Goal: Information Seeking & Learning: Learn about a topic

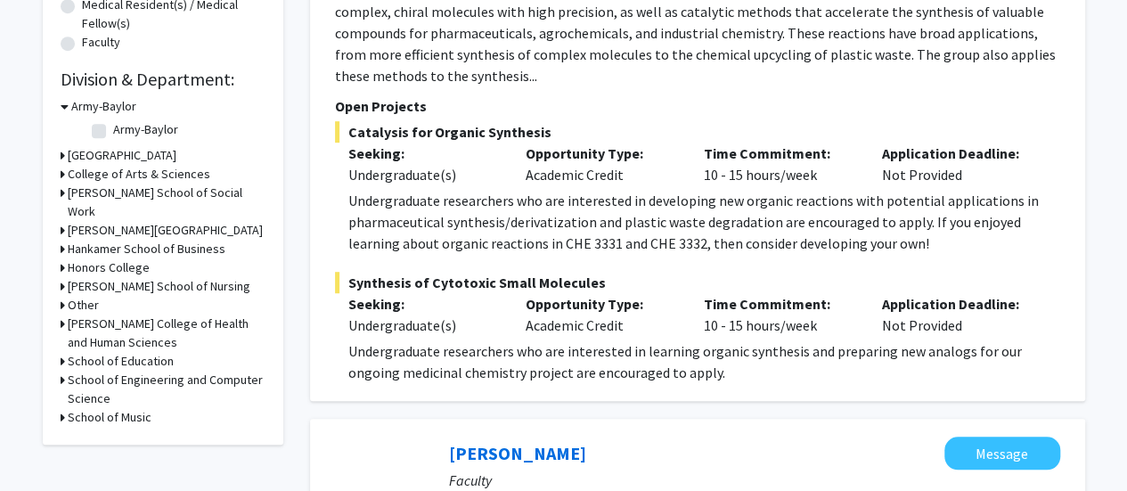
scroll to position [535, 0]
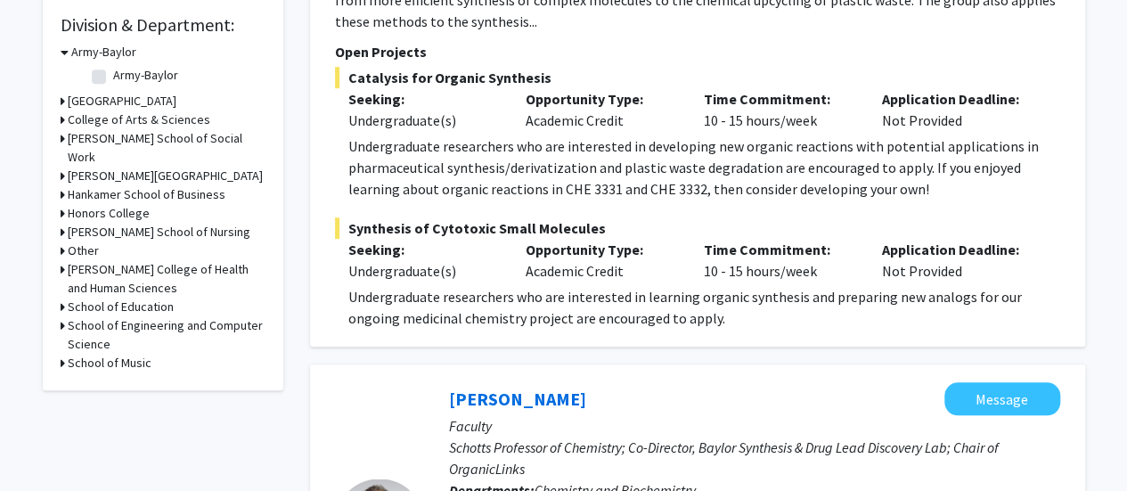
click at [61, 139] on icon at bounding box center [63, 138] width 4 height 19
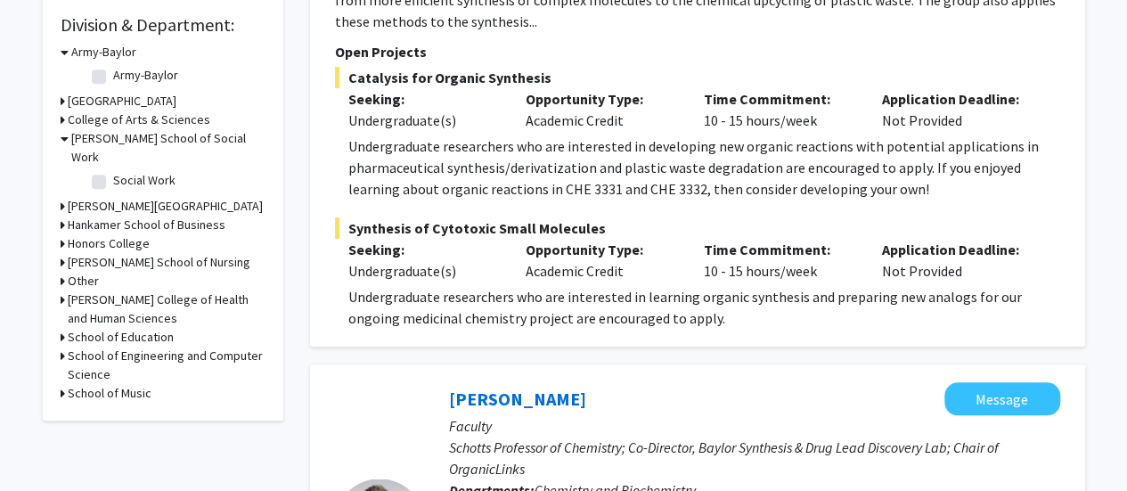
click at [131, 181] on label "Social Work" at bounding box center [144, 180] width 62 height 19
click at [125, 181] on input "Social Work" at bounding box center [119, 177] width 12 height 12
checkbox input "true"
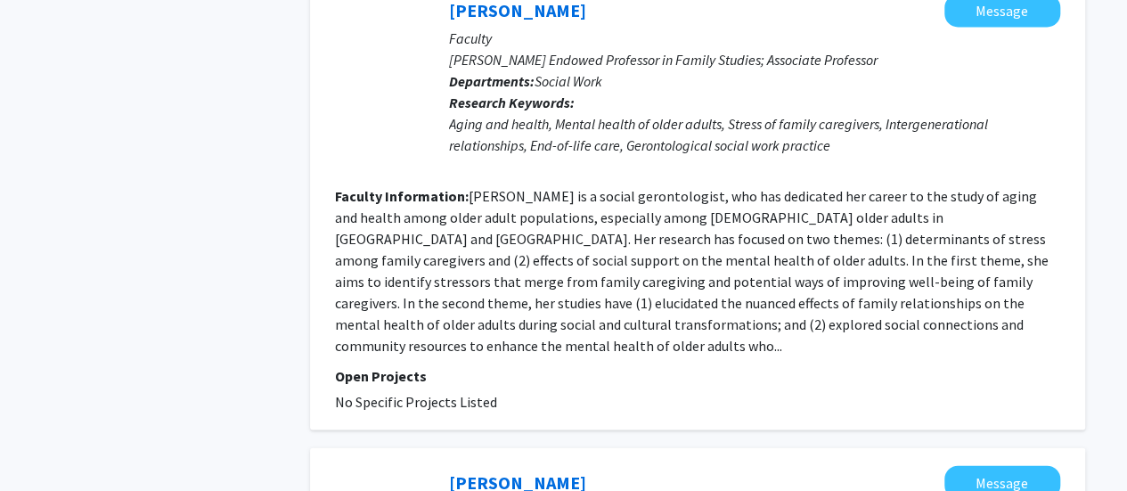
scroll to position [1693, 0]
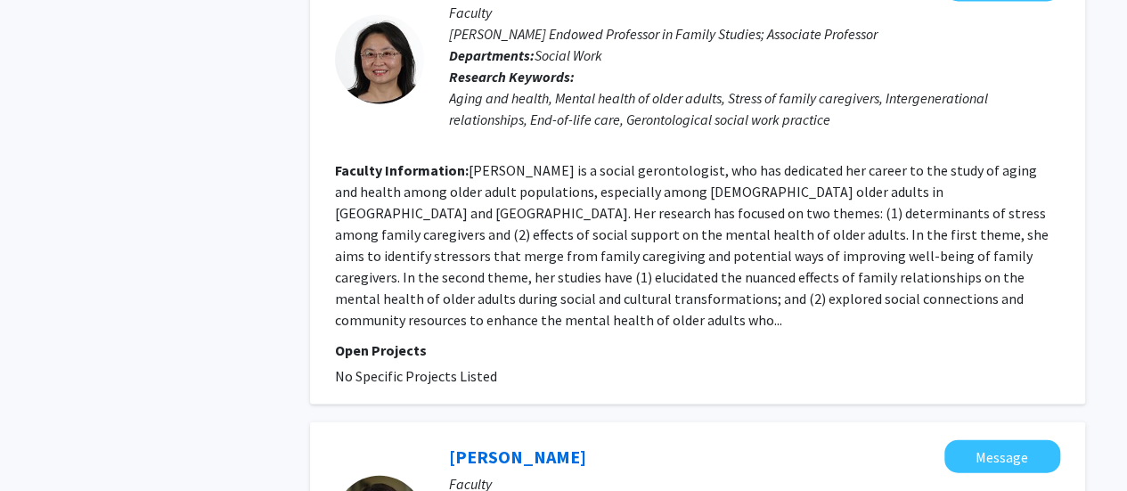
drag, startPoint x: 351, startPoint y: 265, endPoint x: 520, endPoint y: 274, distance: 169.5
click at [520, 365] on fg-project-list "No Specific Projects Listed" at bounding box center [697, 375] width 725 height 21
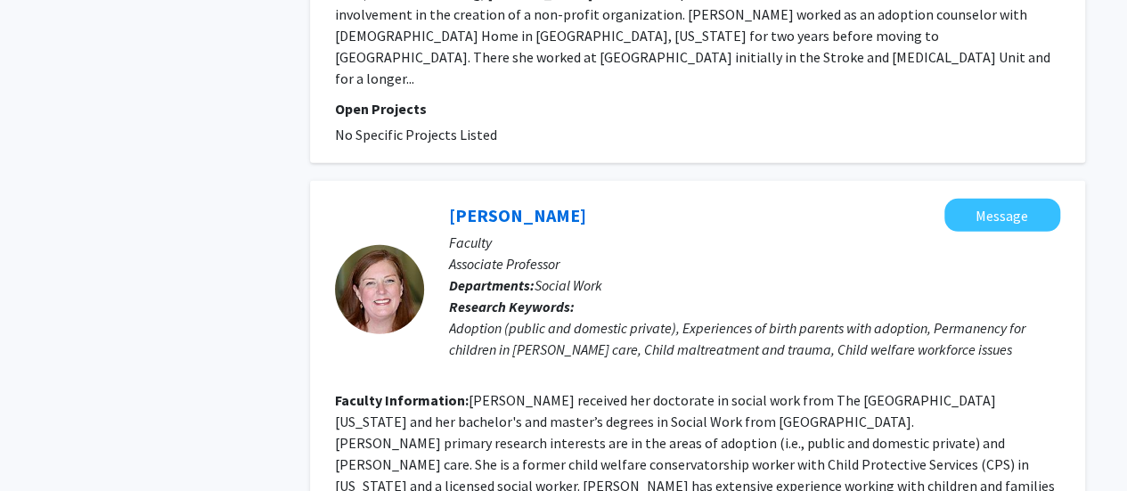
scroll to position [2494, 0]
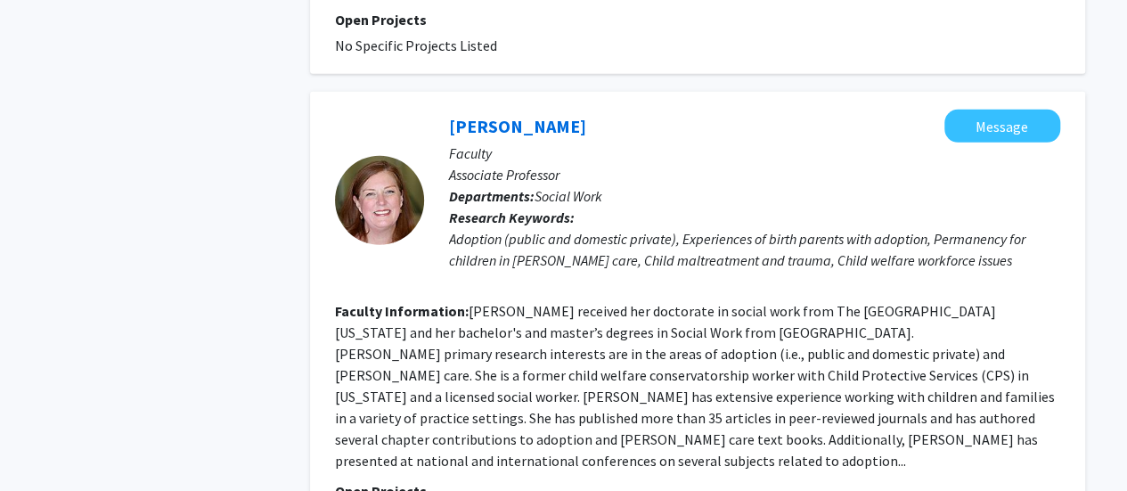
drag, startPoint x: 355, startPoint y: 347, endPoint x: 510, endPoint y: 350, distance: 155.0
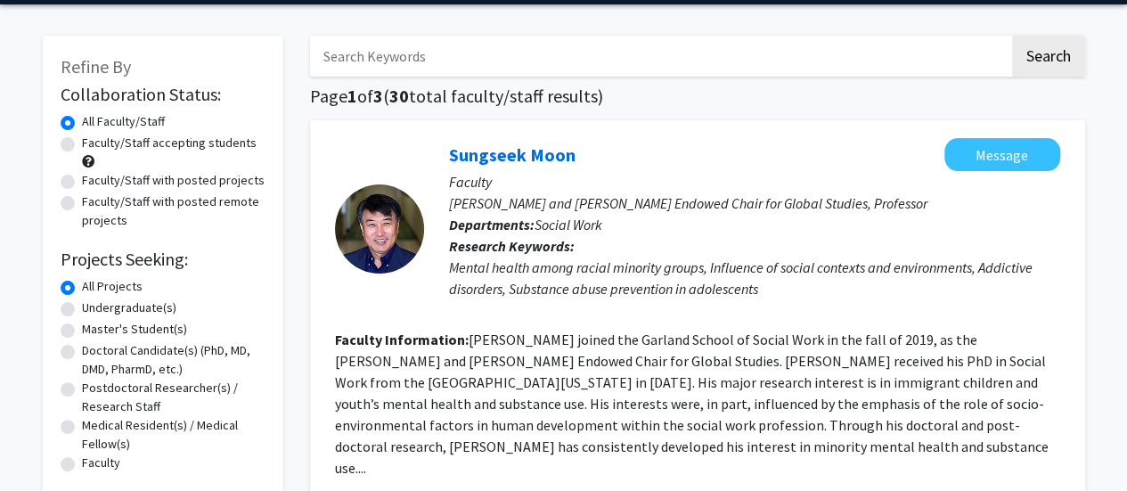
scroll to position [0, 0]
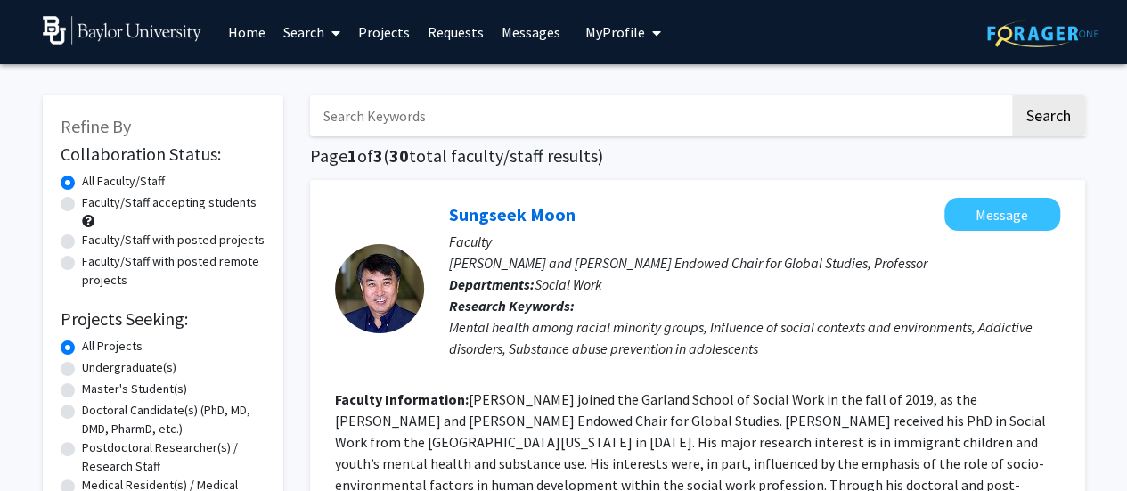
click at [77, 197] on div "Faculty/Staff accepting students" at bounding box center [163, 211] width 205 height 37
drag, startPoint x: 55, startPoint y: 207, endPoint x: 64, endPoint y: 205, distance: 9.1
click at [55, 206] on div "Refine By Collaboration Status: Collaboration Status All Faculty/Staff Collabor…" at bounding box center [163, 378] width 241 height 567
click at [82, 205] on label "Faculty/Staff accepting students" at bounding box center [169, 202] width 175 height 19
click at [82, 205] on input "Faculty/Staff accepting students" at bounding box center [88, 199] width 12 height 12
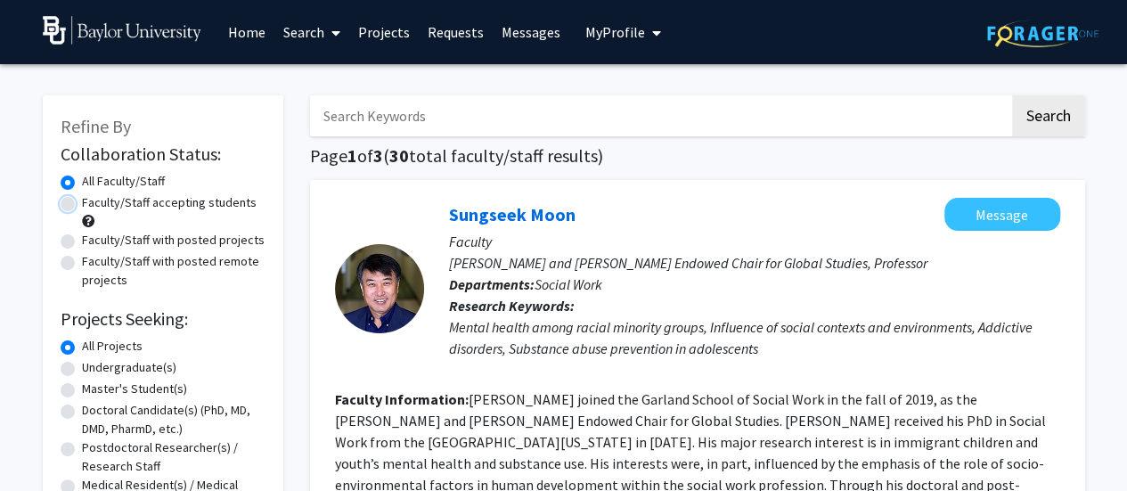
radio input "true"
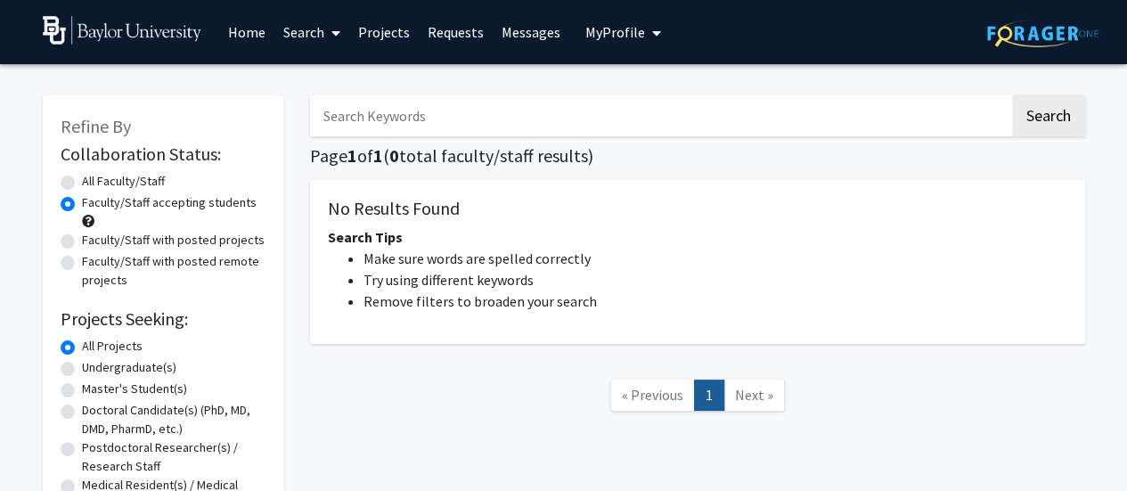
click at [110, 234] on label "Faculty/Staff with posted projects" at bounding box center [173, 240] width 183 height 19
click at [94, 234] on input "Faculty/Staff with posted projects" at bounding box center [88, 237] width 12 height 12
radio input "true"
click at [110, 266] on label "Faculty/Staff with posted remote projects" at bounding box center [174, 270] width 184 height 37
click at [94, 264] on input "Faculty/Staff with posted remote projects" at bounding box center [88, 258] width 12 height 12
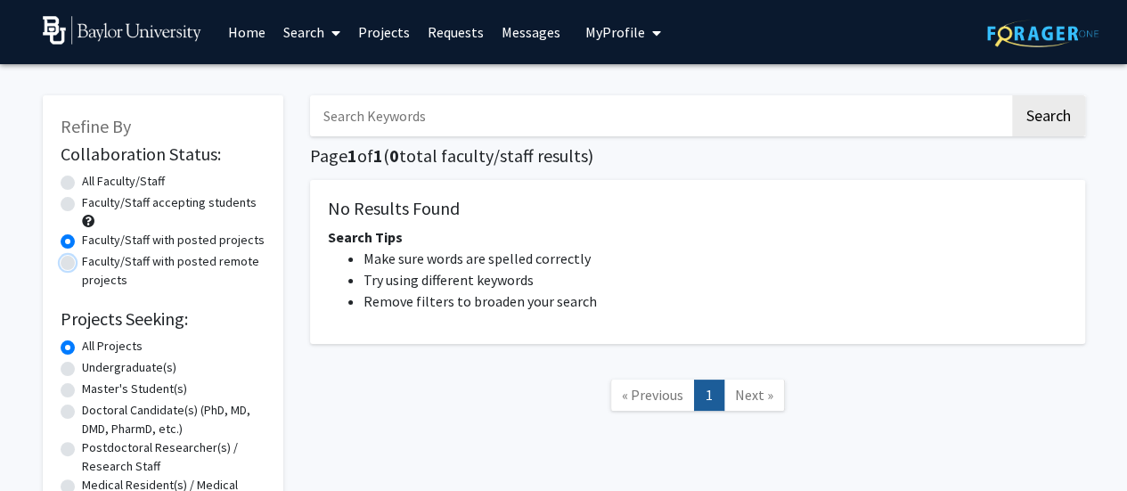
radio input "true"
click at [102, 177] on label "All Faculty/Staff" at bounding box center [123, 181] width 83 height 19
click at [94, 177] on input "All Faculty/Staff" at bounding box center [88, 178] width 12 height 12
radio input "true"
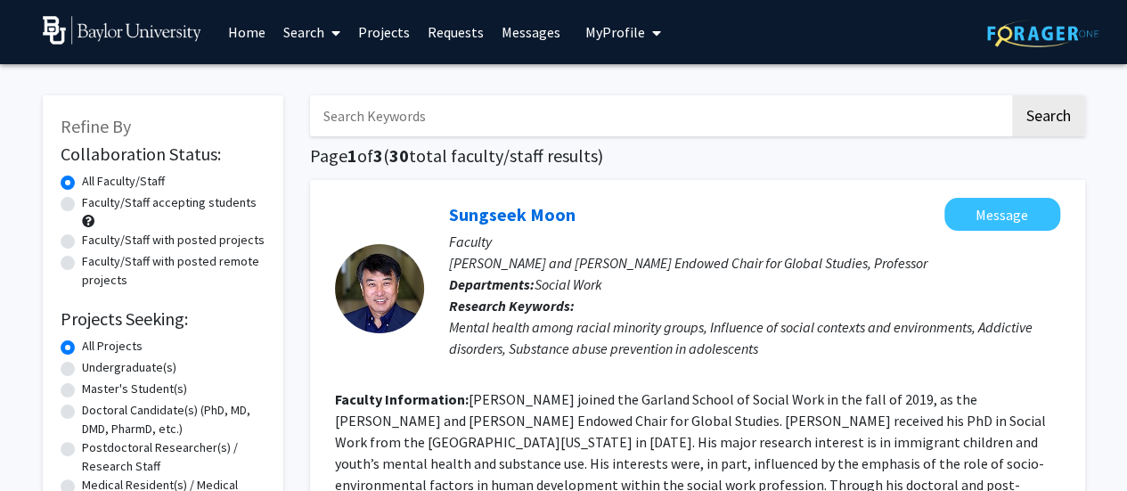
click at [349, 118] on input "Search Keywords" at bounding box center [659, 115] width 699 height 41
type input "[PERSON_NAME]"
click at [1012, 95] on button "Search" at bounding box center [1048, 115] width 73 height 41
checkbox input "false"
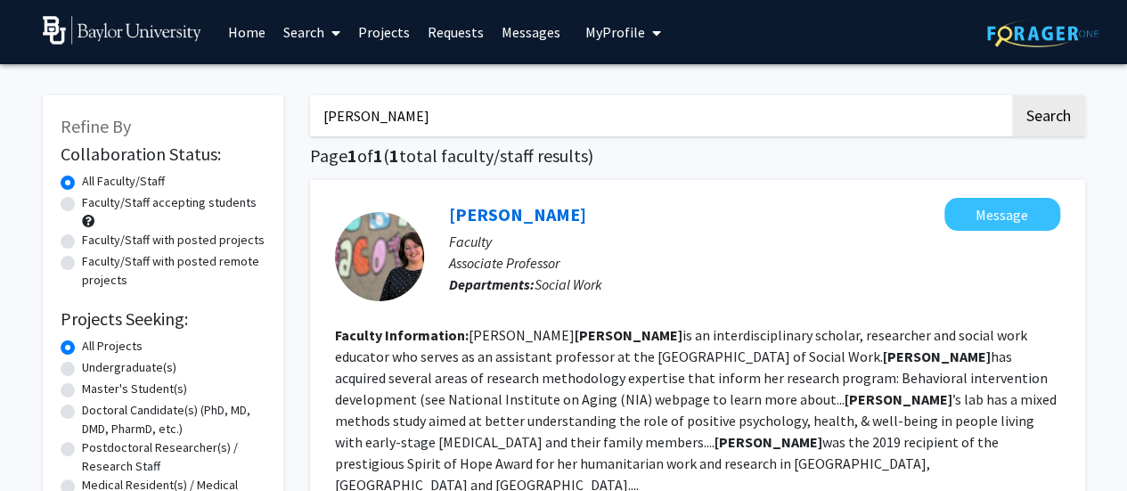
click at [252, 35] on link "Home" at bounding box center [246, 32] width 55 height 62
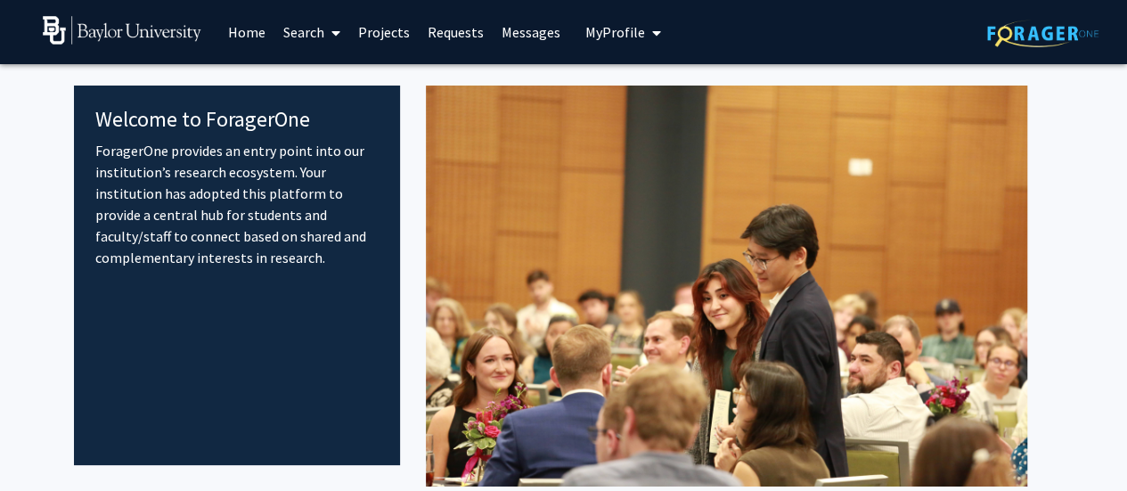
click at [290, 31] on link "Search" at bounding box center [311, 32] width 75 height 62
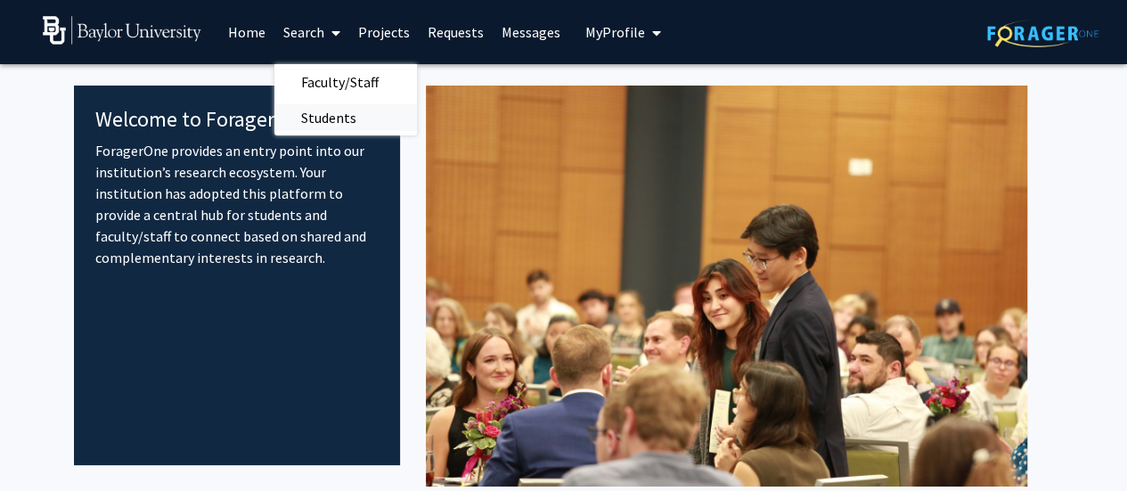
click at [314, 115] on span "Students" at bounding box center [328, 118] width 109 height 36
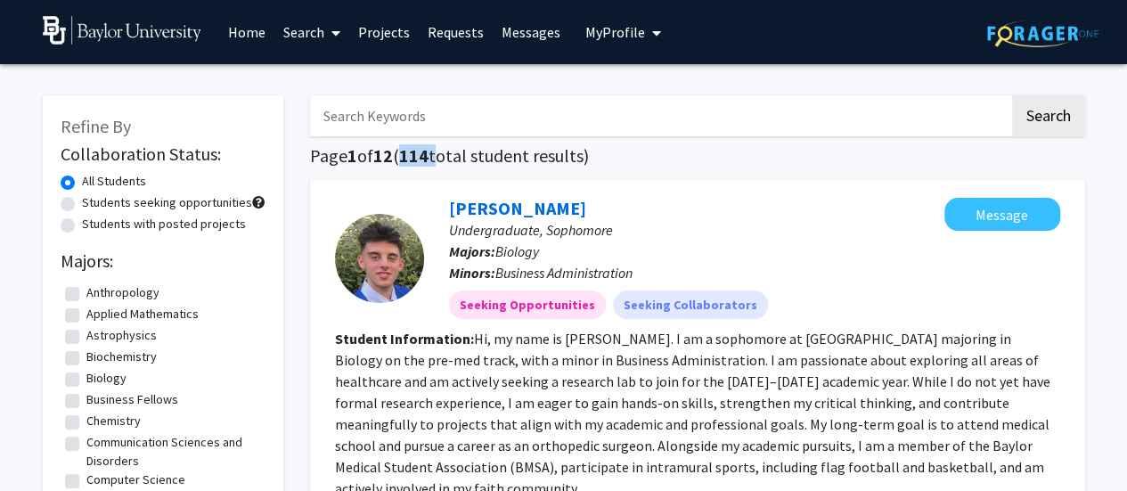
drag, startPoint x: 408, startPoint y: 156, endPoint x: 438, endPoint y: 161, distance: 30.8
click at [438, 161] on h1 "Page 1 of 12 ( 114 total student results)" at bounding box center [697, 155] width 775 height 21
click at [399, 111] on input "Search Keywords" at bounding box center [659, 115] width 699 height 41
click at [1012, 95] on button "Search" at bounding box center [1048, 115] width 73 height 41
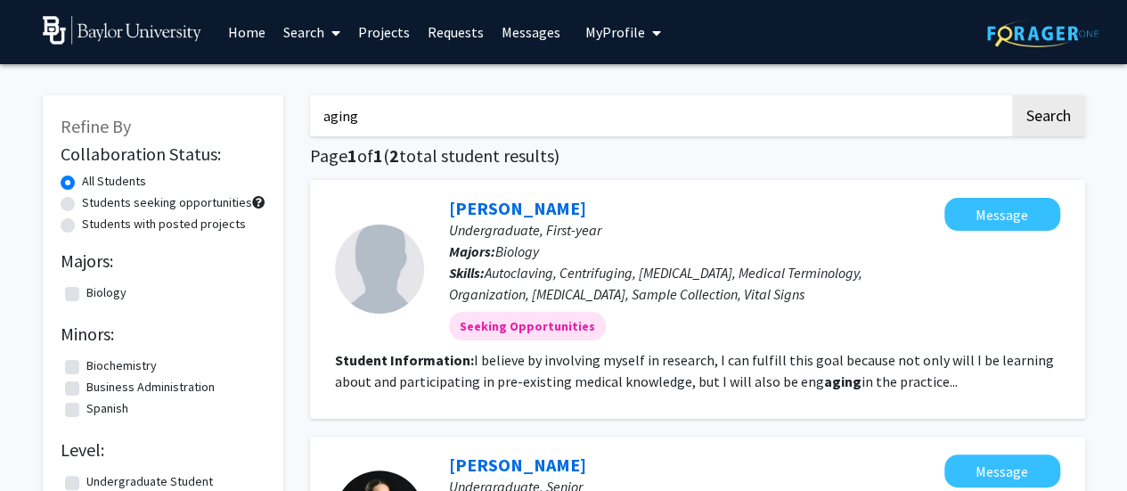
drag, startPoint x: 371, startPoint y: 115, endPoint x: 9, endPoint y: 22, distance: 373.4
click at [9, 22] on div "Skip navigation Home Search Projects Requests Messages My Profile [PERSON_NAME]…" at bounding box center [563, 436] width 1127 height 872
type input "h"
click at [1012, 95] on button "Search" at bounding box center [1048, 115] width 73 height 41
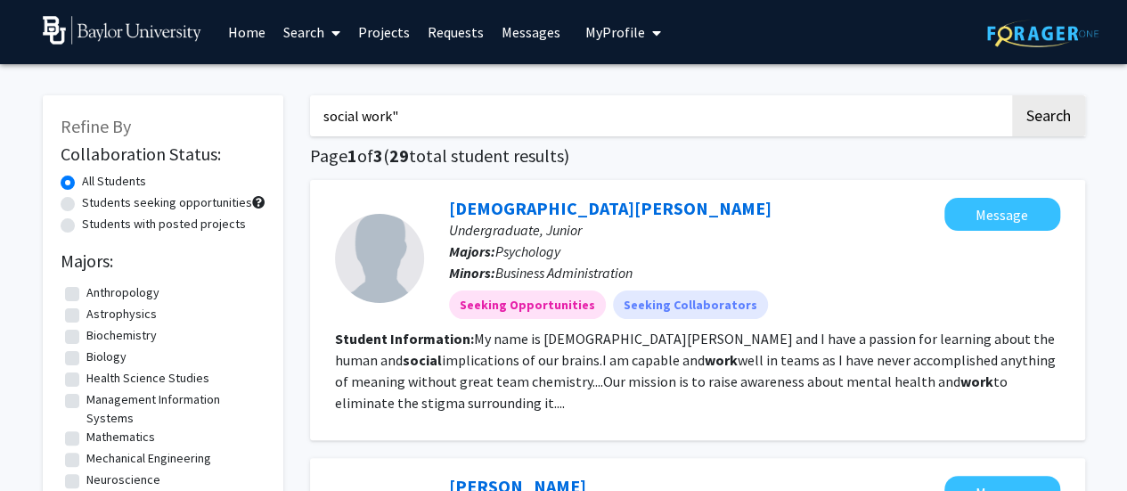
click at [317, 117] on input "social work"" at bounding box center [659, 115] width 699 height 41
type input ""social work""
click at [1012, 95] on button "Search" at bounding box center [1048, 115] width 73 height 41
click at [1049, 118] on button "Search" at bounding box center [1048, 115] width 73 height 41
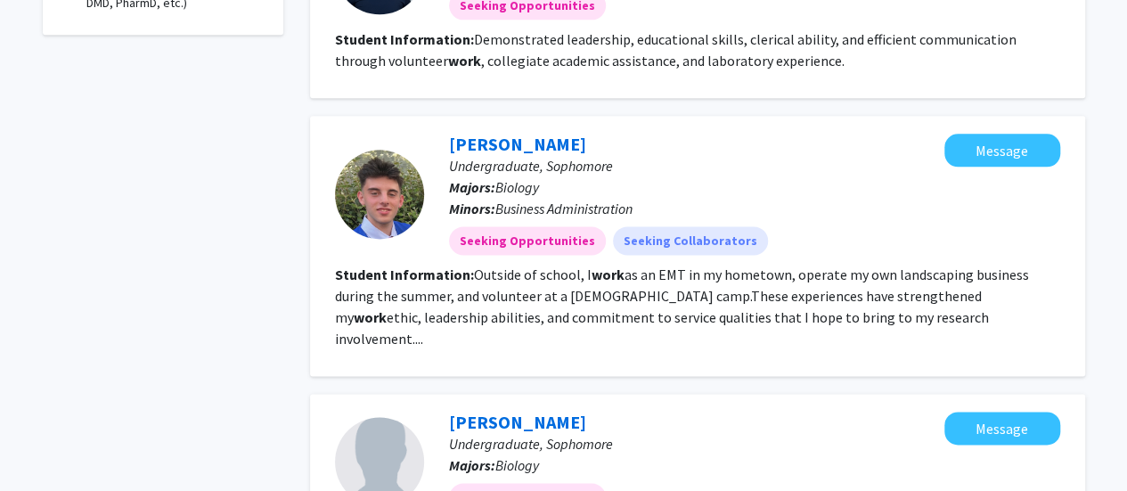
scroll to position [1158, 0]
